Goal: Find specific page/section: Find specific page/section

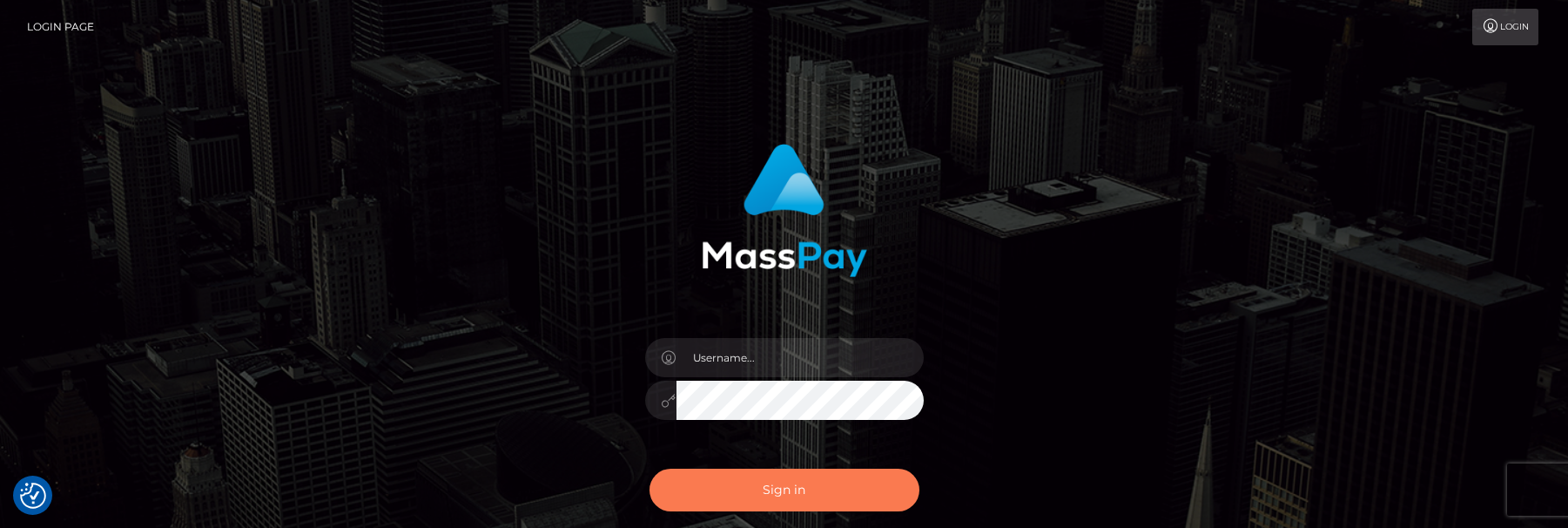
drag, startPoint x: 746, startPoint y: 483, endPoint x: 734, endPoint y: 426, distance: 58.2
click at [745, 483] on button "Sign in" at bounding box center [784, 489] width 270 height 43
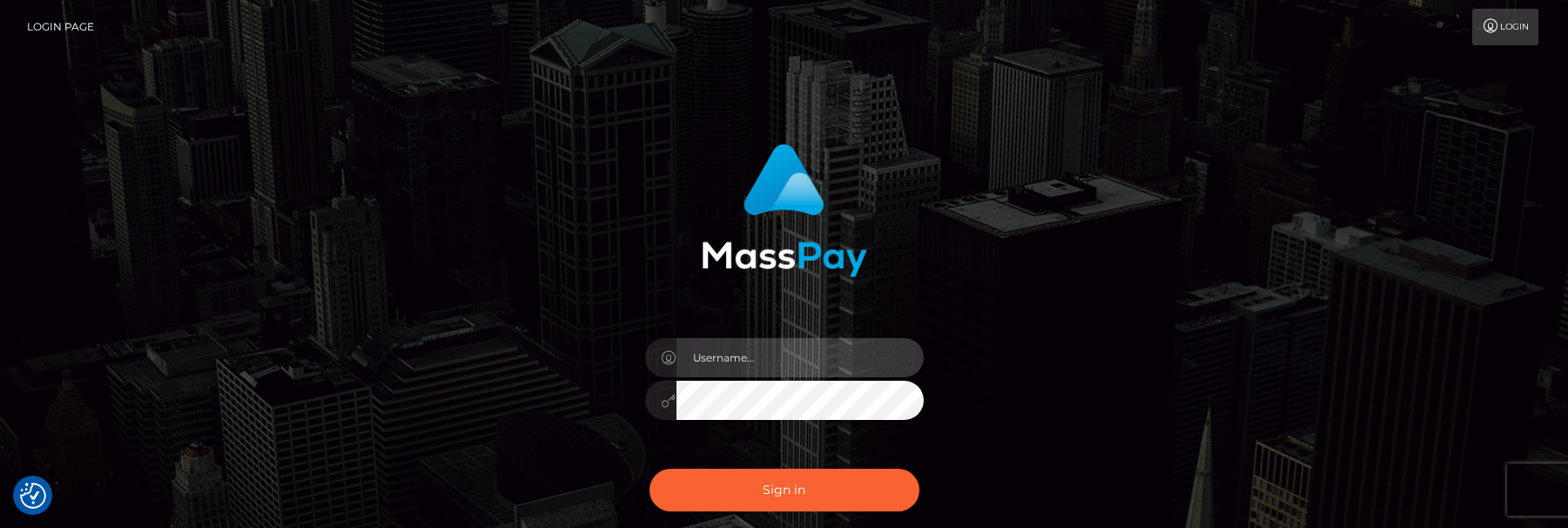
click at [739, 357] on input "text" at bounding box center [799, 356] width 247 height 39
click at [730, 350] on input "text" at bounding box center [799, 356] width 247 height 39
paste input "[PERSON_NAME].tilia"
type input "[PERSON_NAME].tilia"
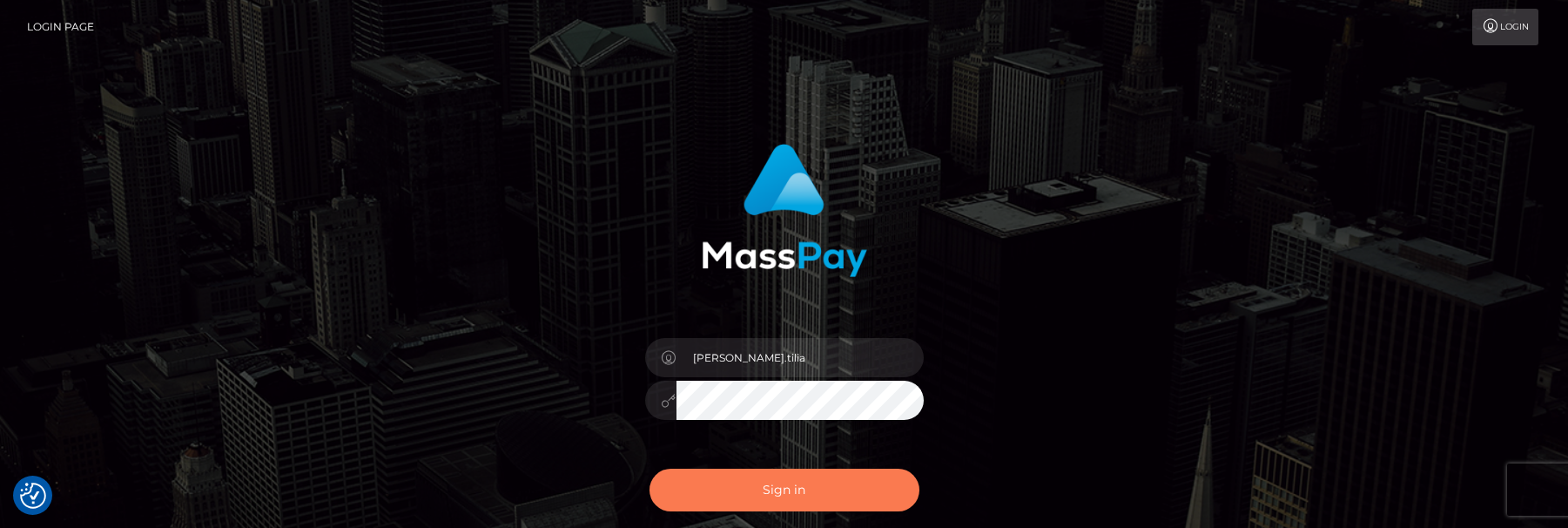
click at [743, 479] on button "Sign in" at bounding box center [784, 489] width 270 height 43
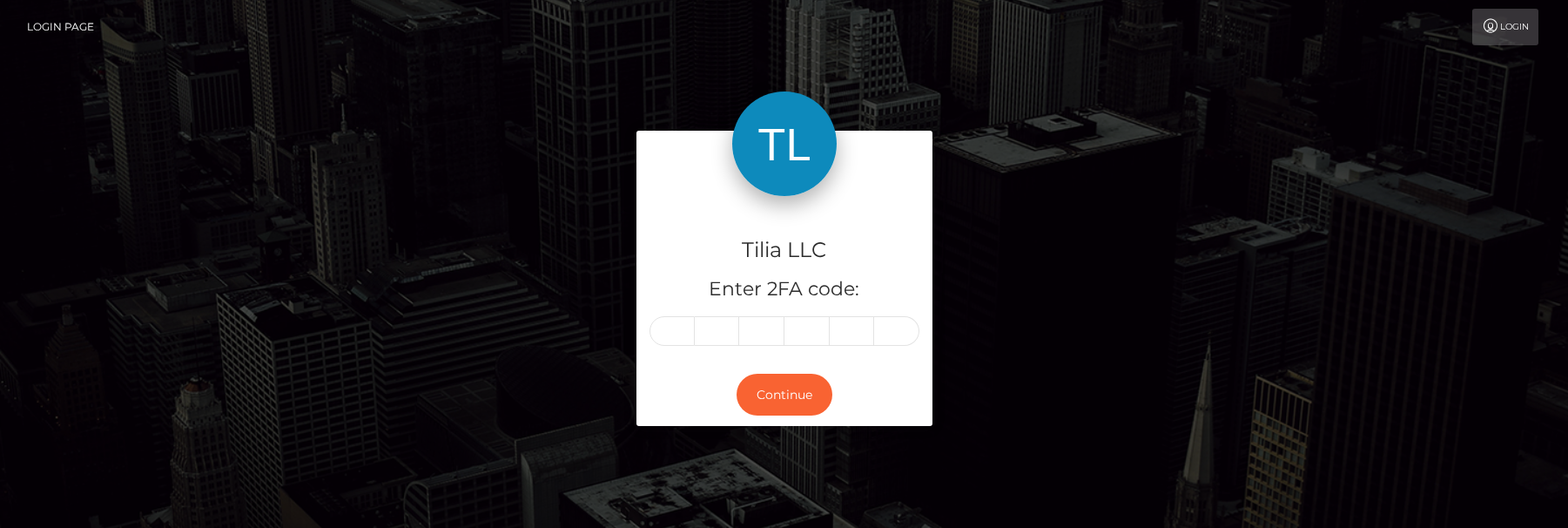
click at [669, 335] on input "text" at bounding box center [672, 330] width 46 height 30
type input "0"
type input "7"
type input "6"
type input "1"
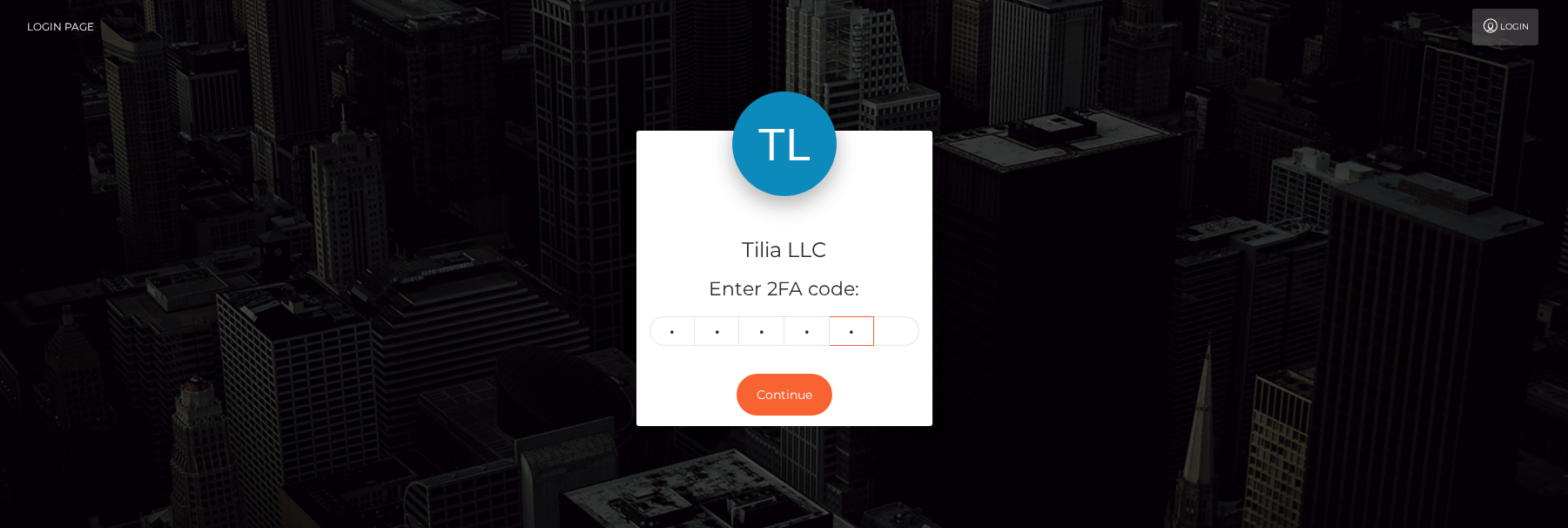
type input "8"
type input "7"
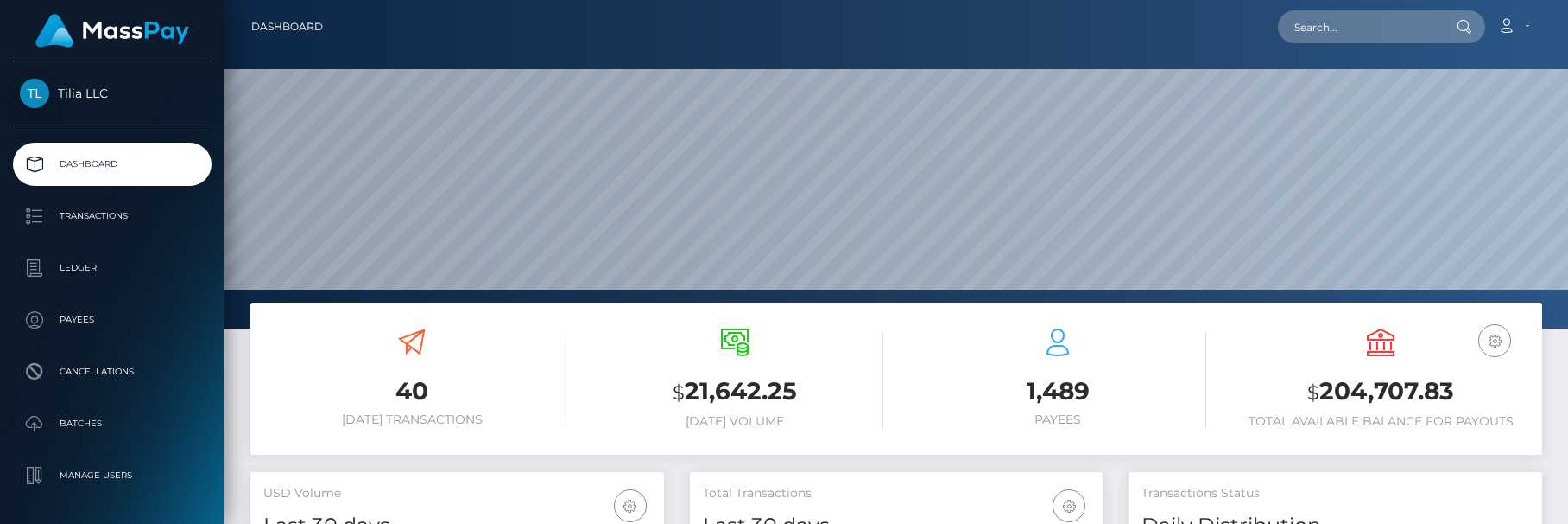
scroll to position [306, 412]
click at [1377, 28] on input "text" at bounding box center [1358, 27] width 162 height 33
paste input "LK&Mg@Xa56GjKt6$"
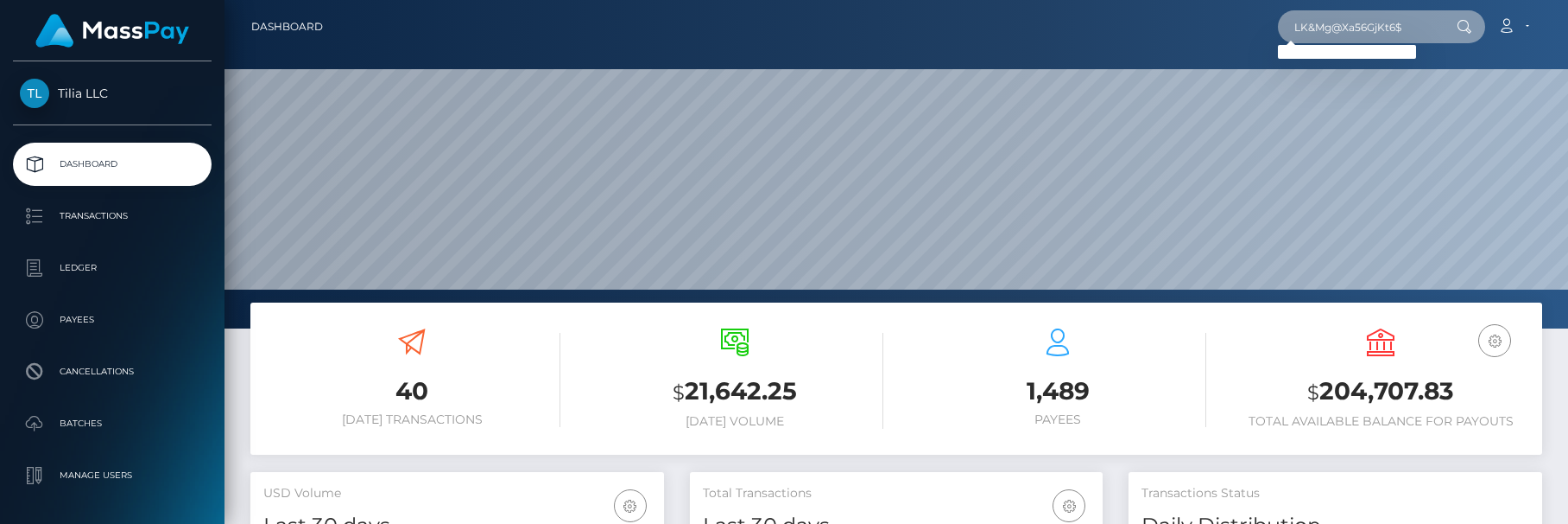
click at [1316, 23] on input "LK&Mg@Xa56GjKt6$" at bounding box center [1358, 27] width 162 height 33
paste input "9fe8f5c3-294a-44c3-9ce0-18f33e061e3e"
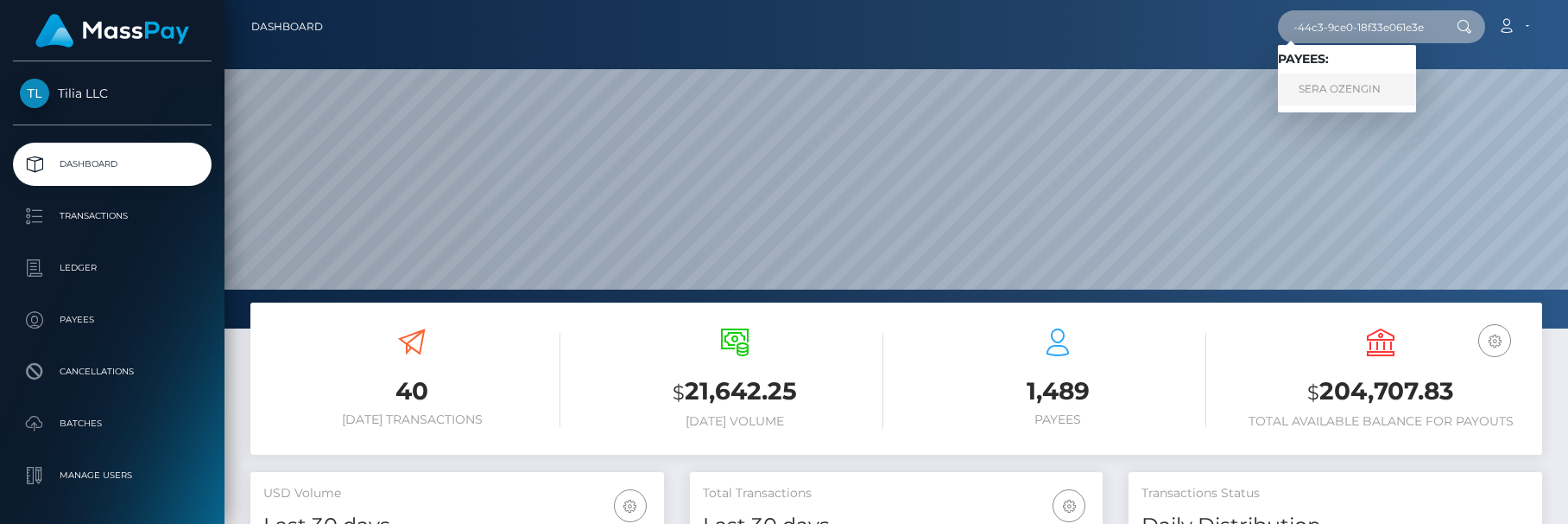
type input "9fe8f5c3-294a-44c3-9ce0-18f33e061e3e"
click at [1317, 86] on link "SERA OZENGIN" at bounding box center [1347, 90] width 138 height 32
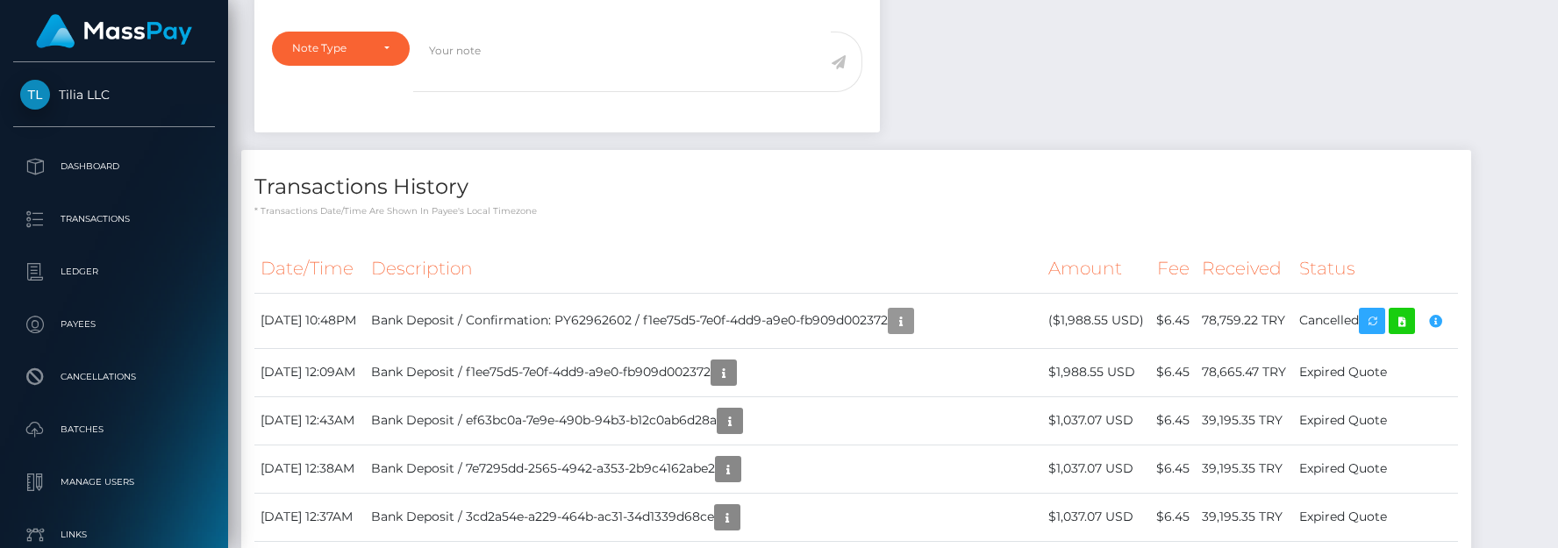
scroll to position [210, 409]
drag, startPoint x: 982, startPoint y: 319, endPoint x: 974, endPoint y: 318, distance: 8.8
click at [974, 318] on body "Tilia LLC Dashboard Transactions Ledger Payees" at bounding box center [779, 274] width 1558 height 548
click at [911, 322] on icon "button" at bounding box center [900, 321] width 21 height 22
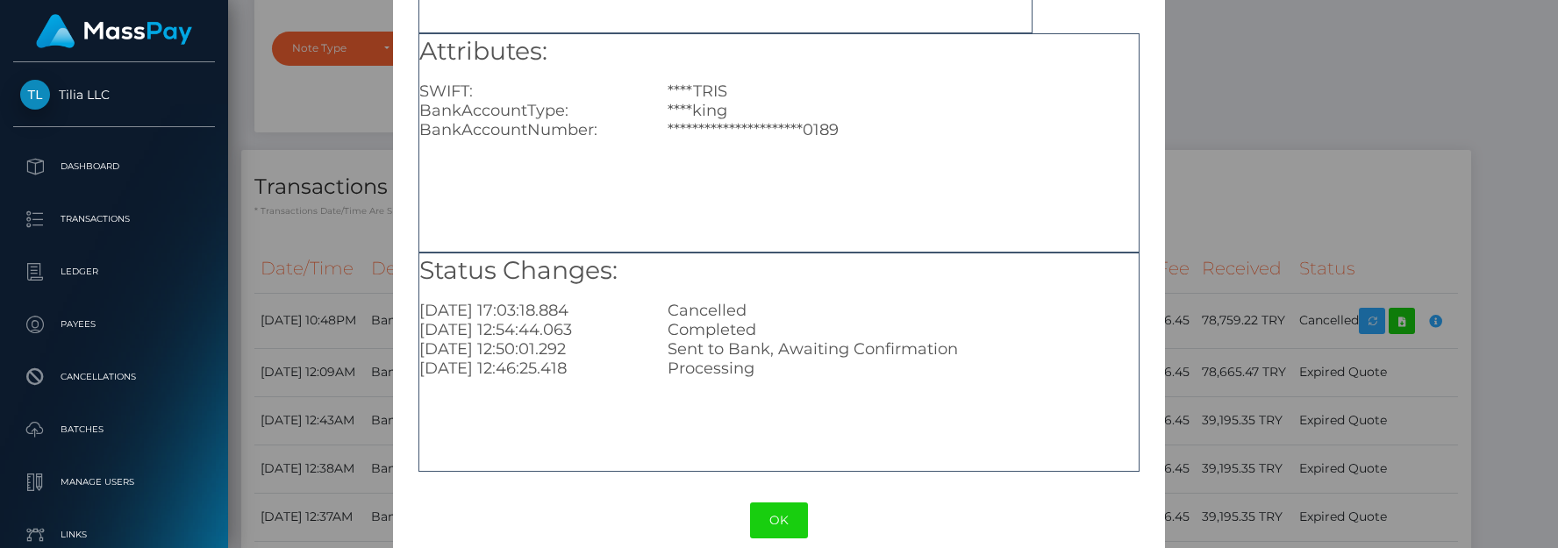
scroll to position [263, 0]
drag, startPoint x: 1071, startPoint y: 165, endPoint x: 817, endPoint y: 483, distance: 407.5
click at [1062, 173] on div "**********" at bounding box center [778, 141] width 721 height 219
click at [768, 522] on button "OK" at bounding box center [779, 520] width 58 height 36
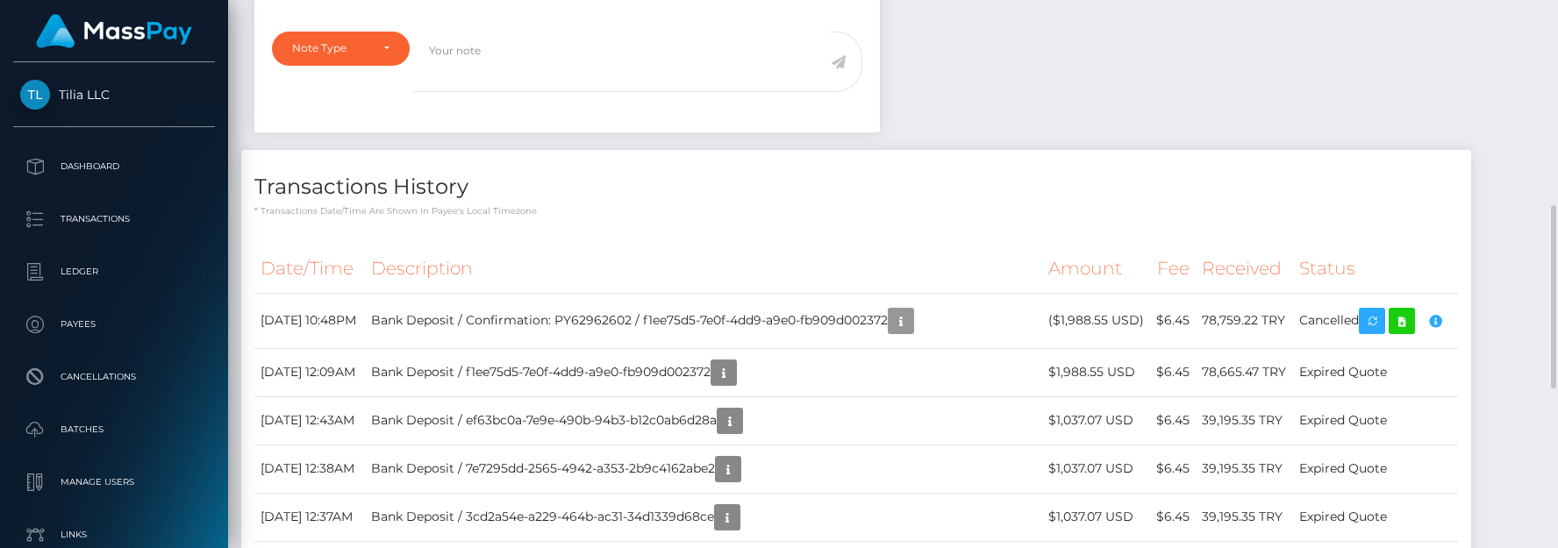
scroll to position [210, 409]
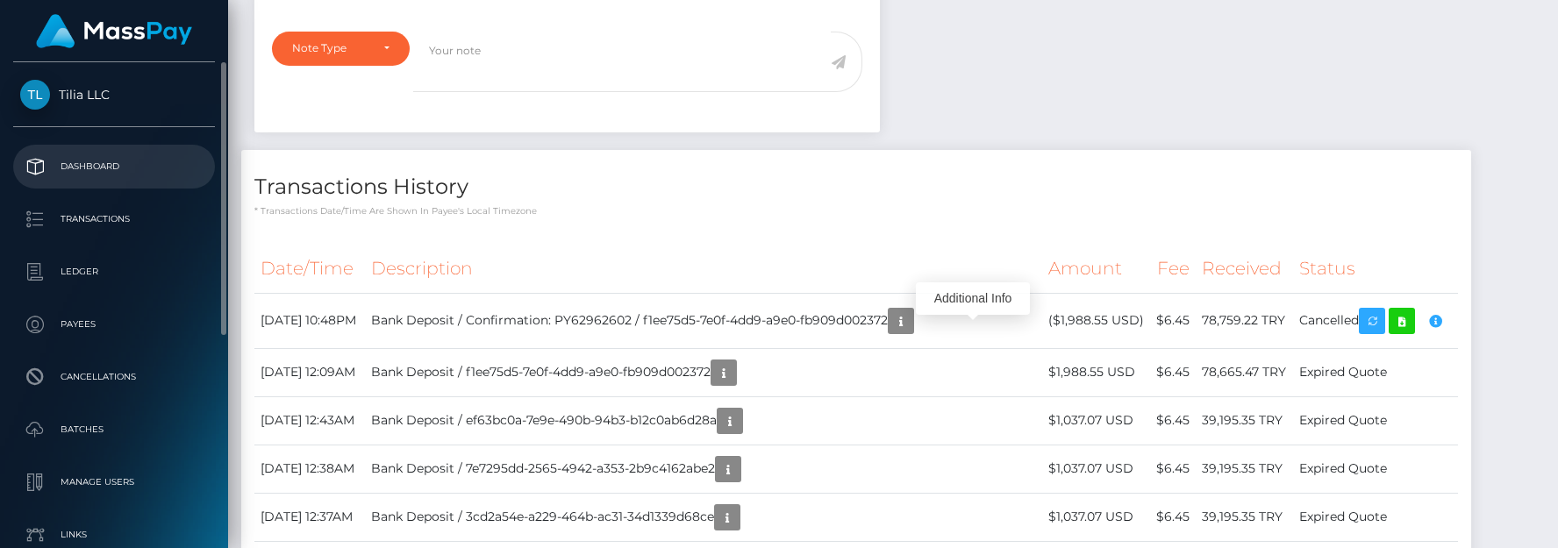
click at [92, 161] on p "Dashboard" at bounding box center [114, 166] width 188 height 26
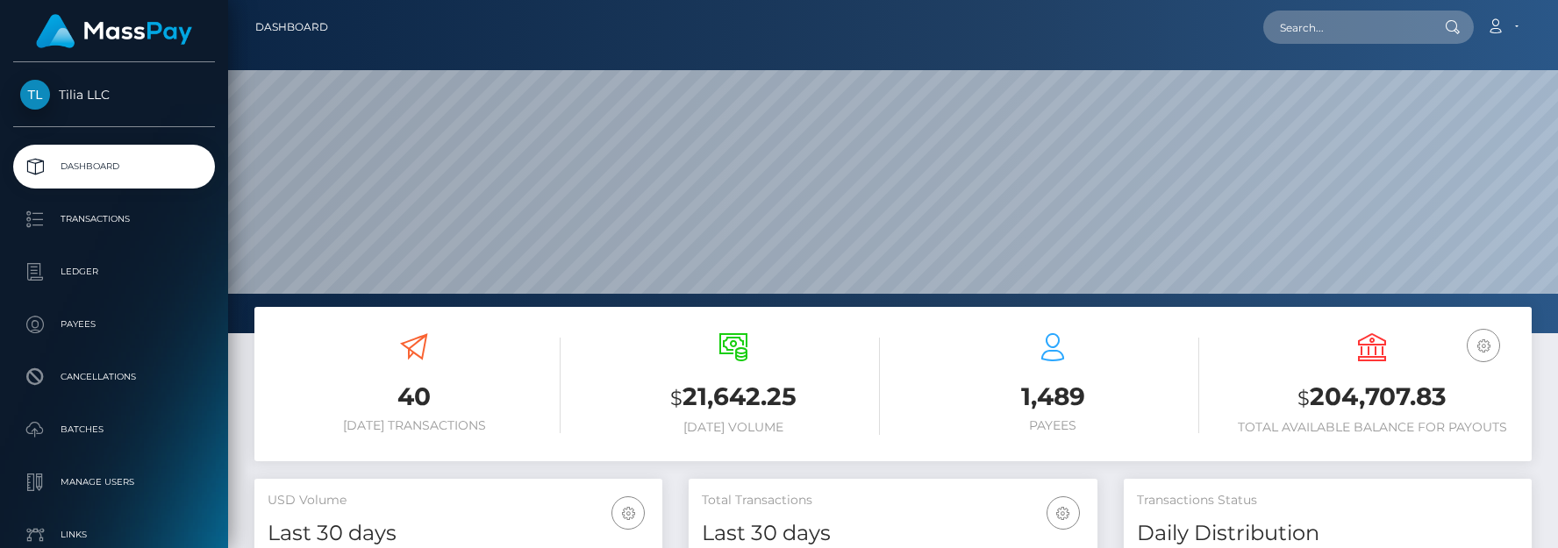
scroll to position [311, 409]
click at [1324, 27] on input "text" at bounding box center [1345, 27] width 165 height 33
paste input "d53c4fe2-3ca7-4a4d-97bf-182dc008ba2e"
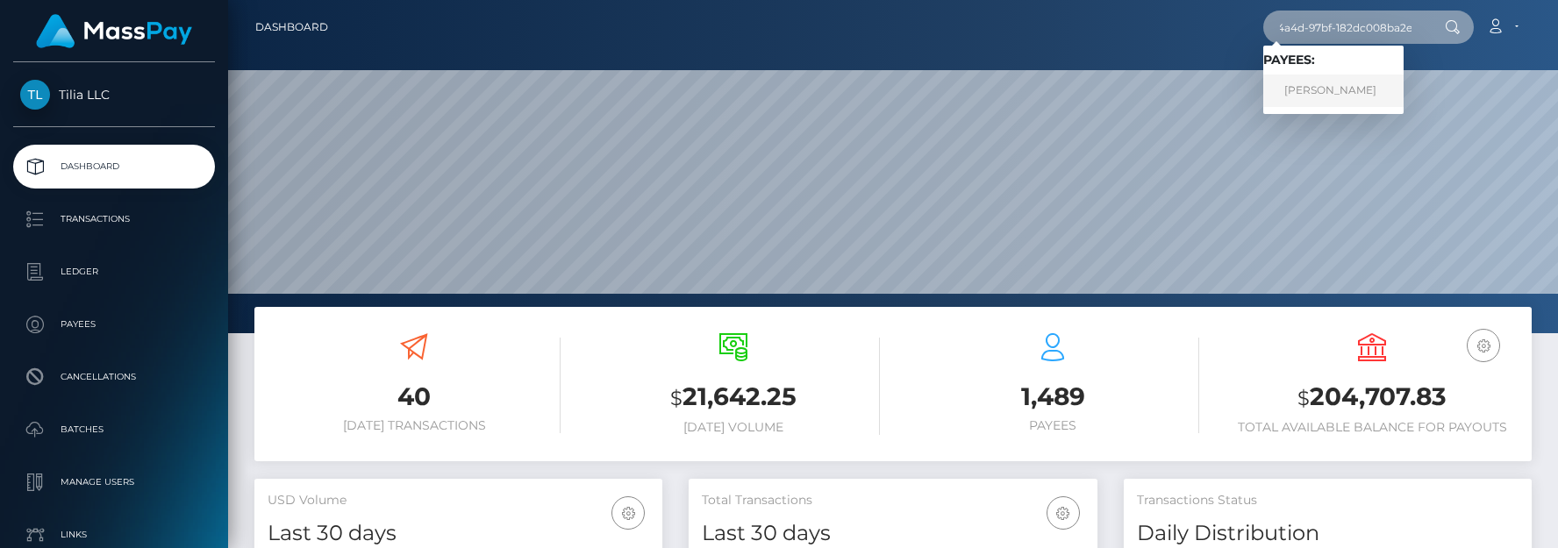
type input "d53c4fe2-3ca7-4a4d-97bf-182dc008ba2e"
click at [1341, 89] on link "Callie Hansen" at bounding box center [1333, 91] width 140 height 32
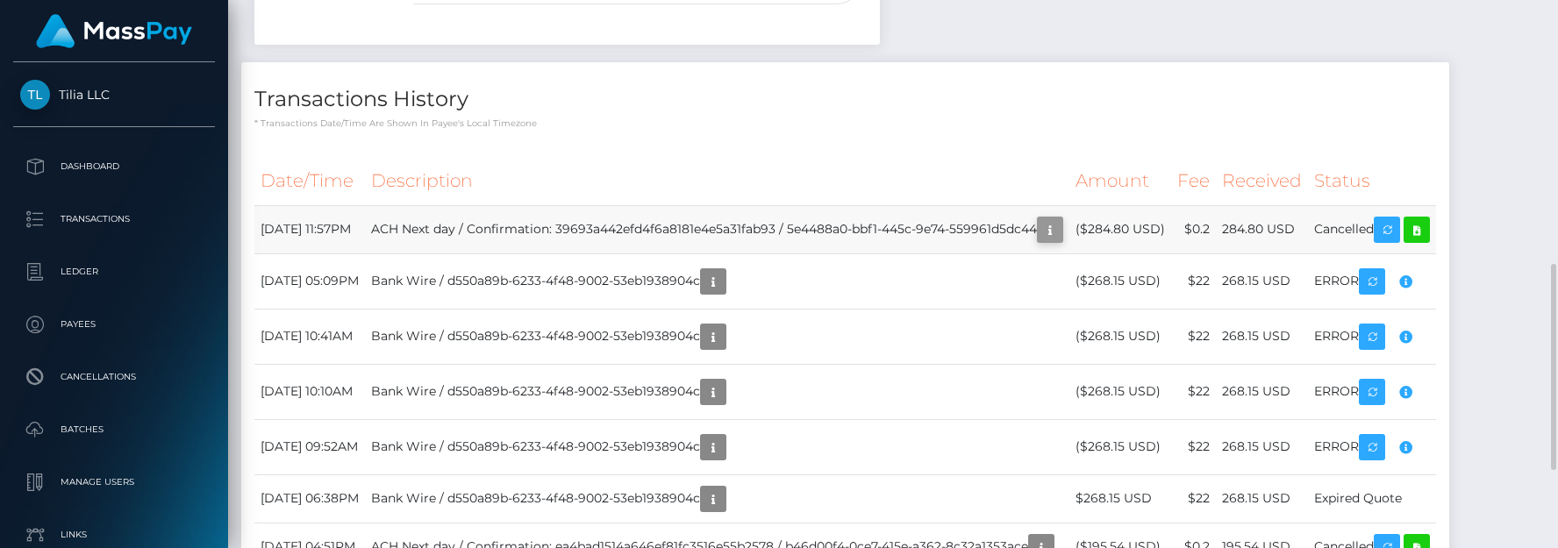
scroll to position [210, 409]
click at [1060, 225] on icon "button" at bounding box center [1049, 230] width 21 height 22
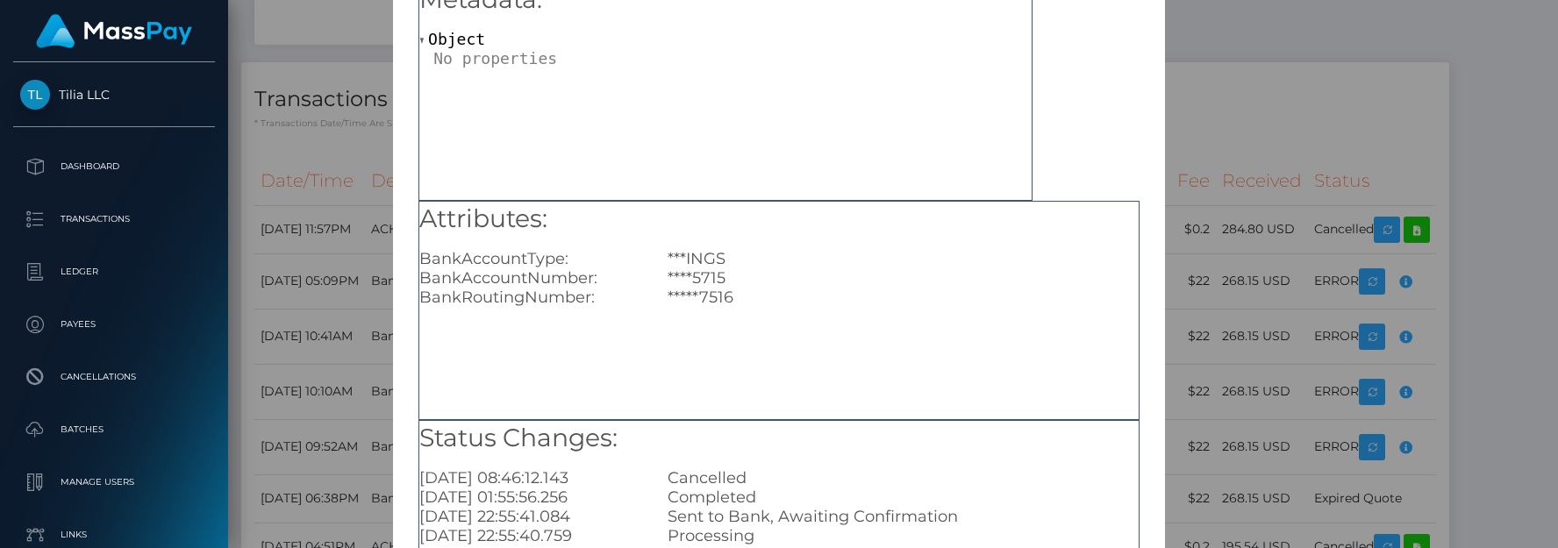
scroll to position [263, 0]
